Goal: Find specific page/section: Locate a particular part of the current website

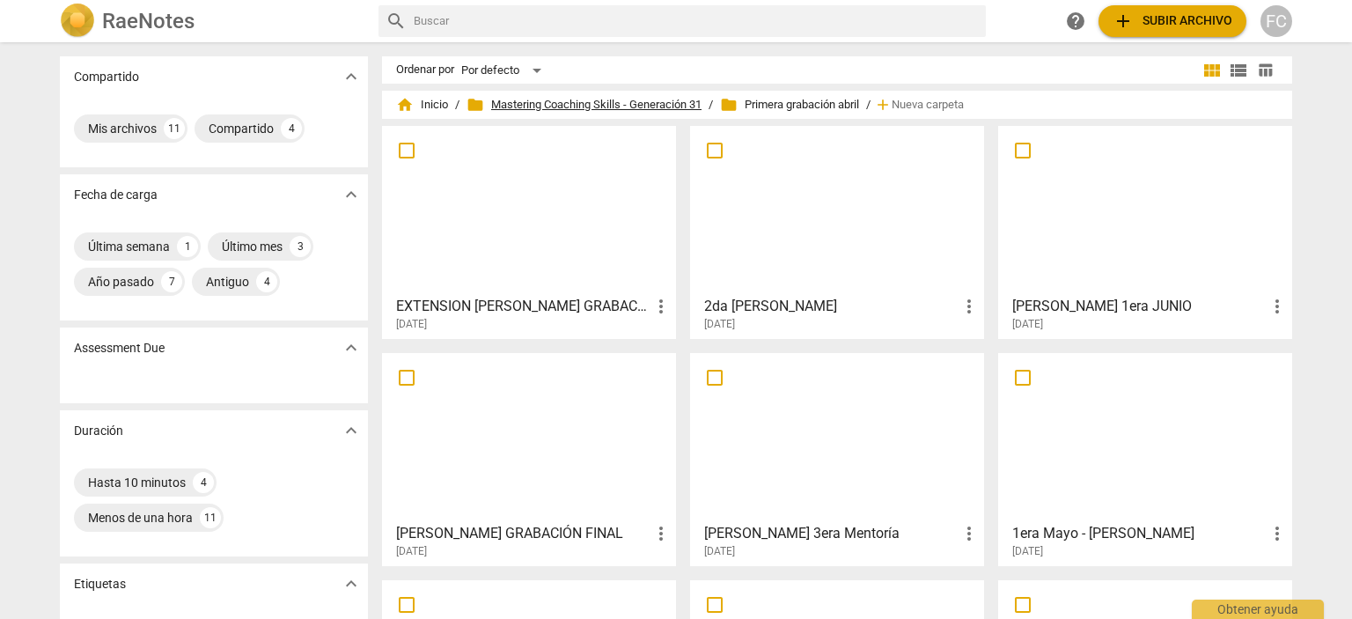
click at [617, 106] on span "folder Mastering Coaching Skills - Generación 31" at bounding box center [583, 105] width 235 height 18
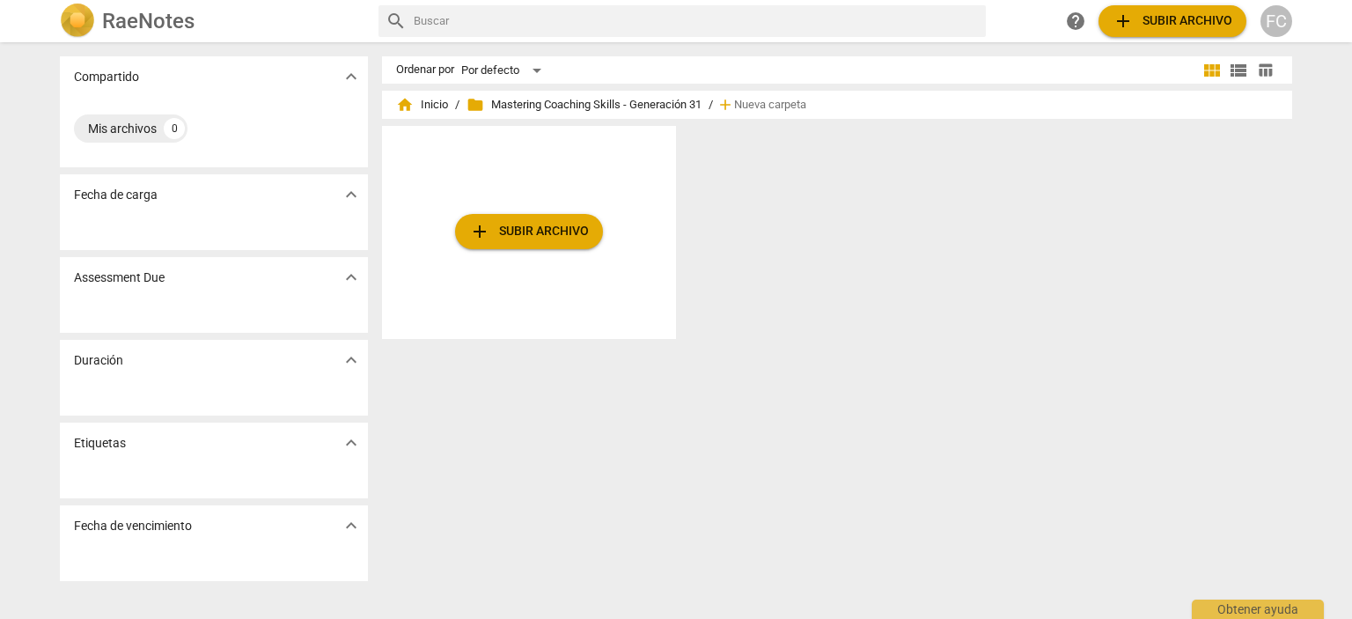
click at [583, 106] on span "folder Mastering Coaching Skills - Generación 31" at bounding box center [583, 105] width 235 height 18
click at [424, 107] on span "home Inicio" at bounding box center [422, 105] width 52 height 18
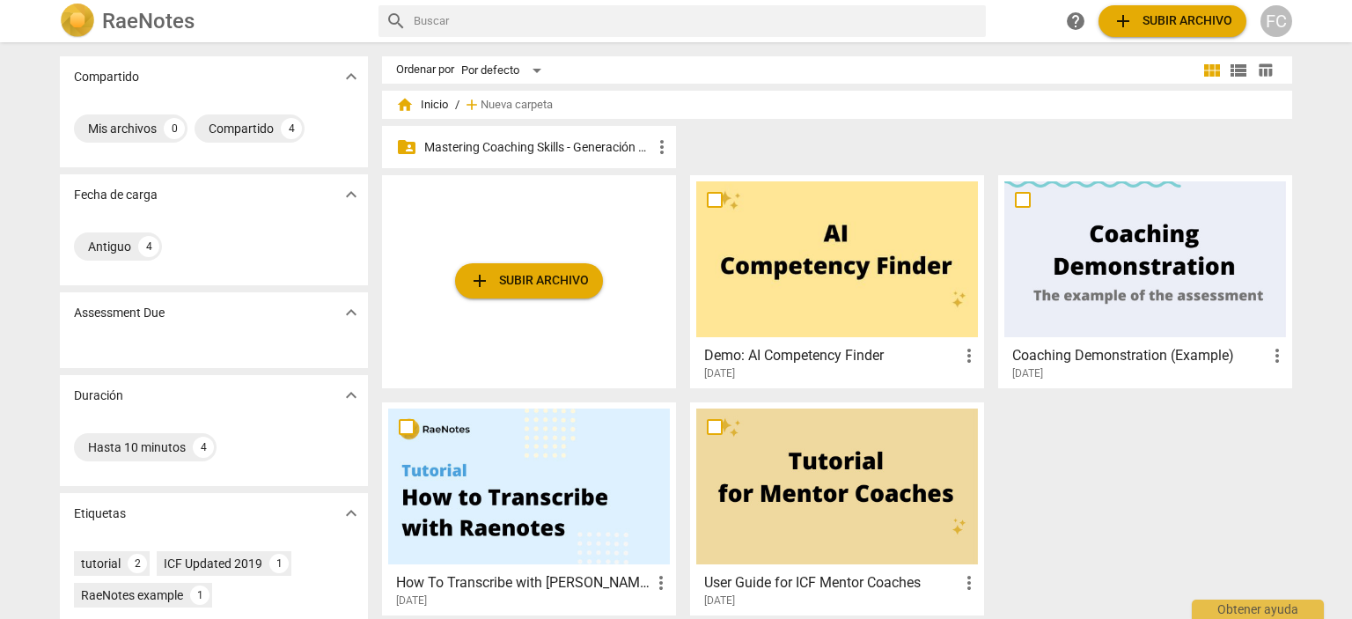
click at [496, 147] on p "Mastering Coaching Skills - Generación 31" at bounding box center [537, 147] width 227 height 18
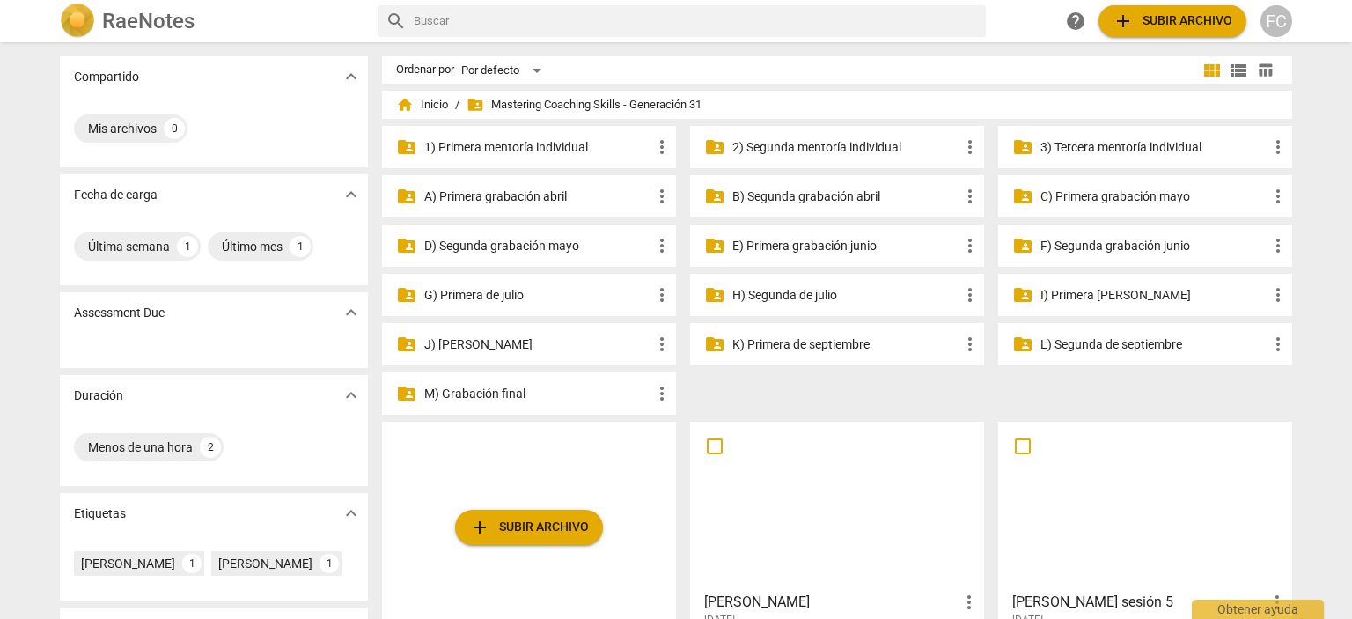
click at [515, 400] on p "M) Grabación final" at bounding box center [537, 394] width 227 height 18
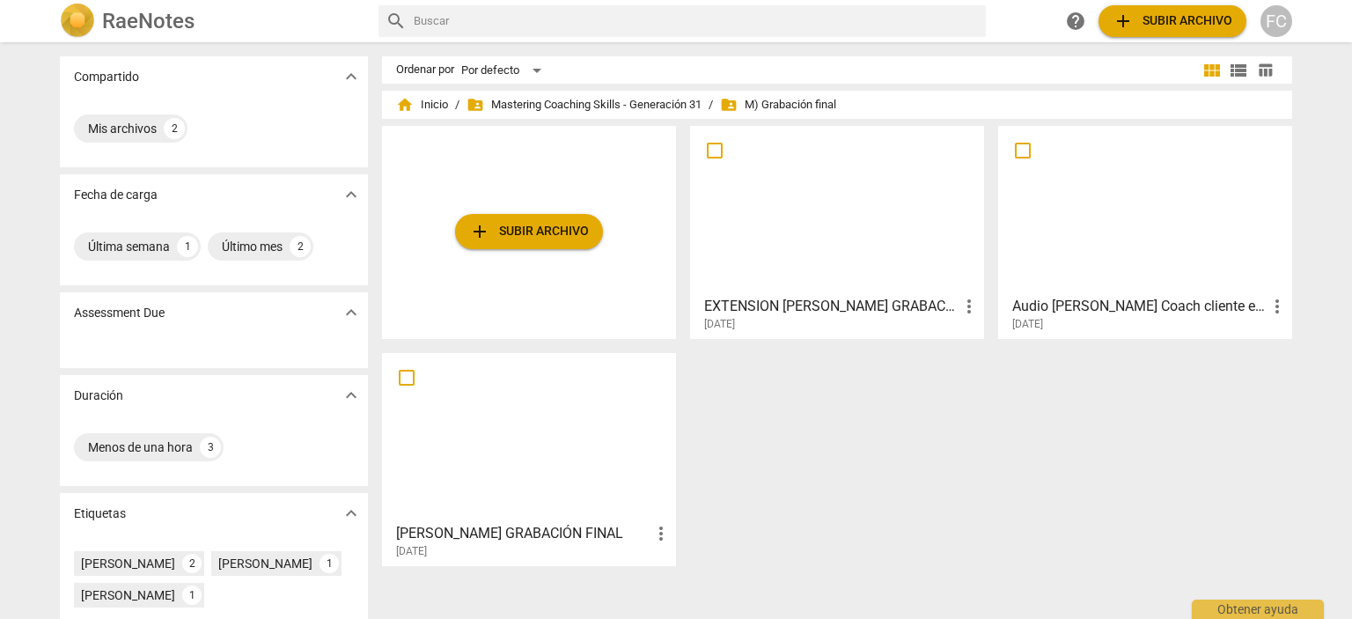
click at [882, 247] on div at bounding box center [837, 210] width 282 height 156
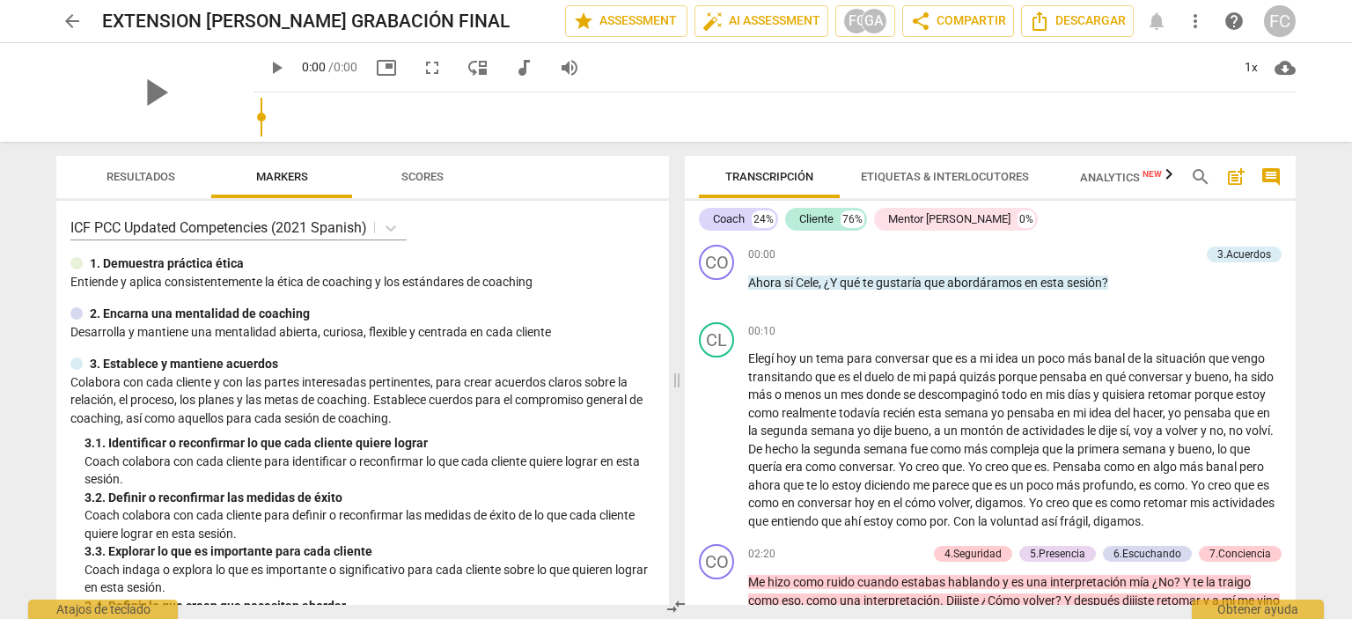
click at [177, 172] on span "Resultados" at bounding box center [140, 177] width 111 height 24
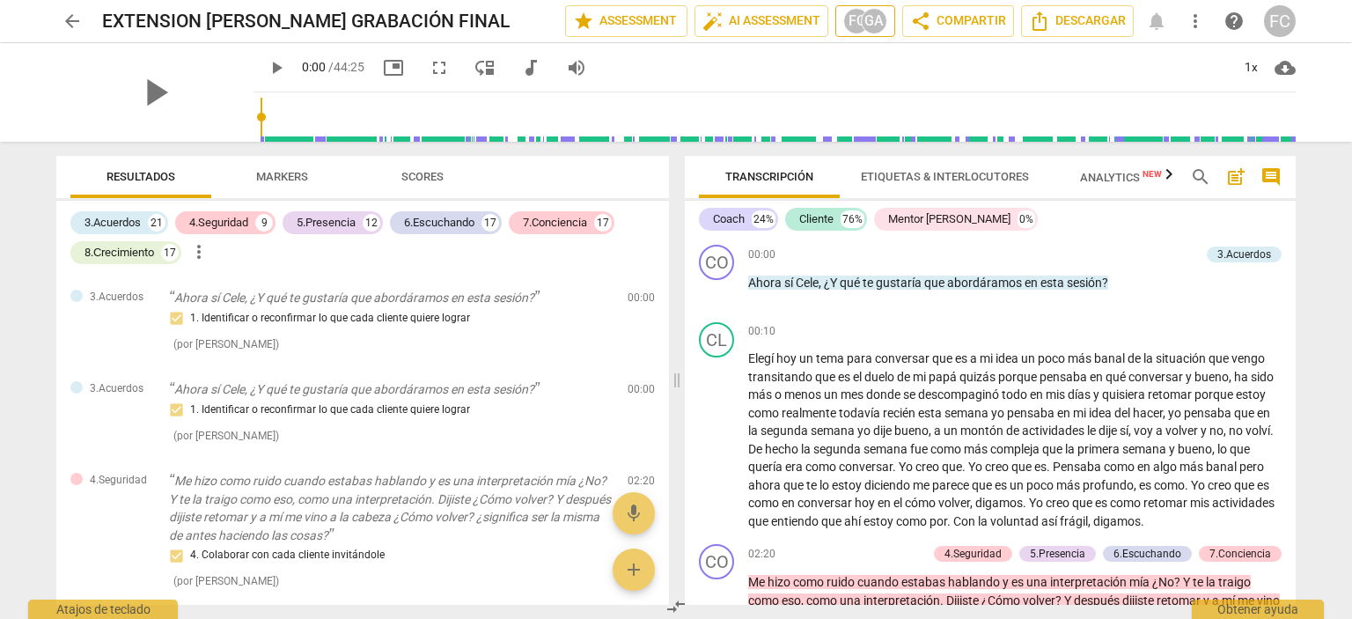
click at [879, 30] on div "GA" at bounding box center [874, 21] width 26 height 26
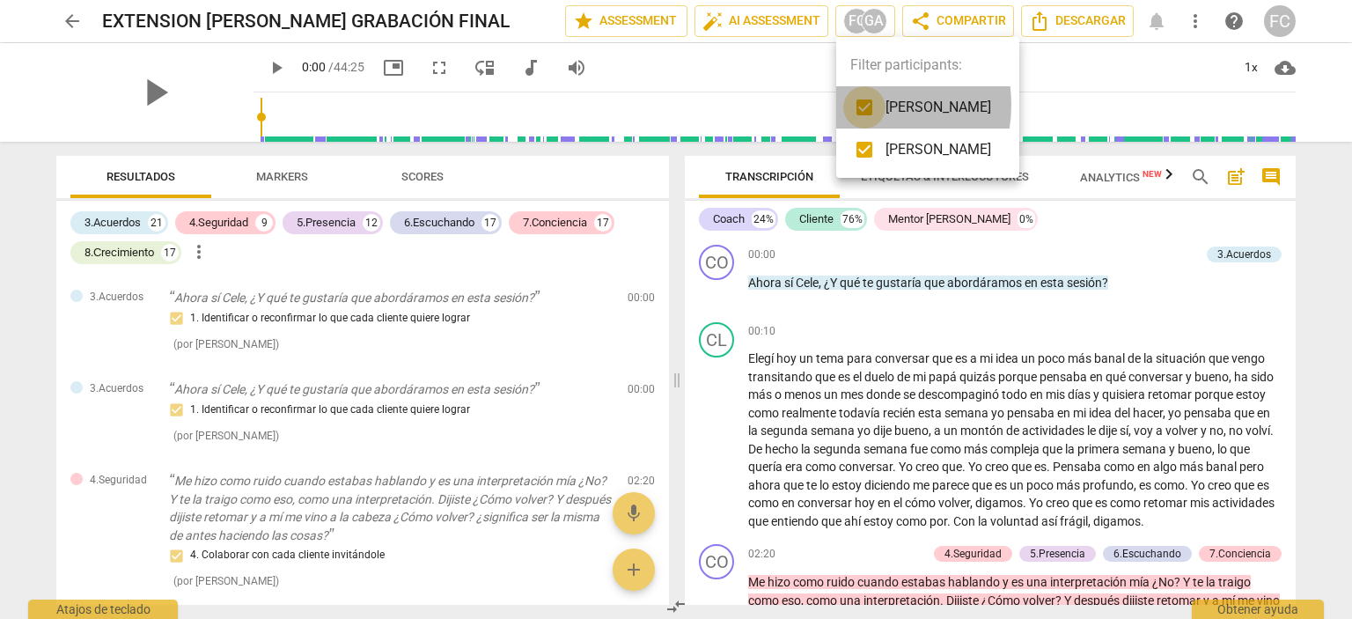
click at [857, 105] on input "checkbox" at bounding box center [864, 107] width 42 height 42
checkbox input "false"
